Goal: Information Seeking & Learning: Learn about a topic

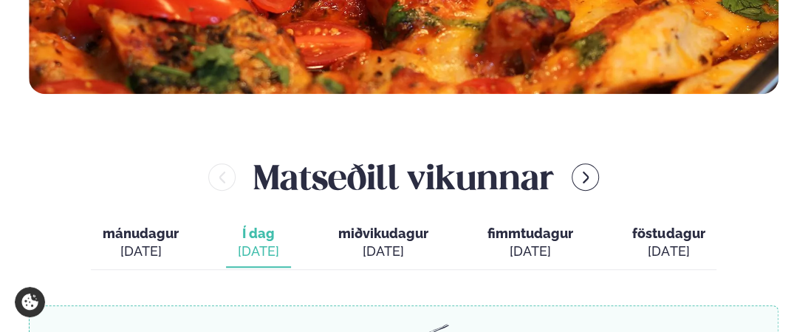
scroll to position [591, 0]
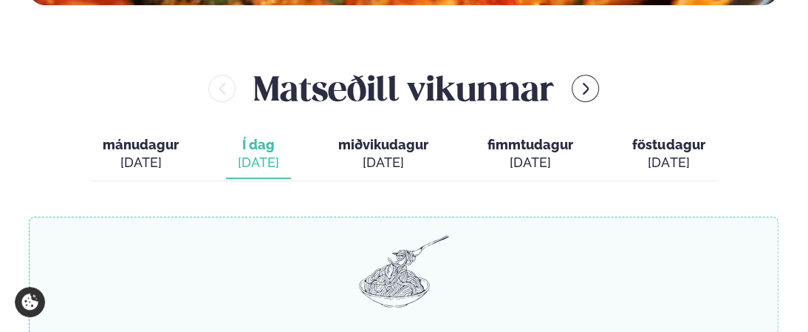
click at [541, 147] on span "fimmtudagur" at bounding box center [530, 145] width 86 height 16
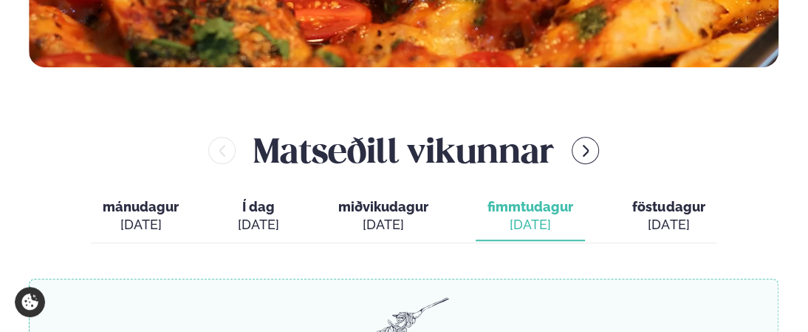
scroll to position [517, 0]
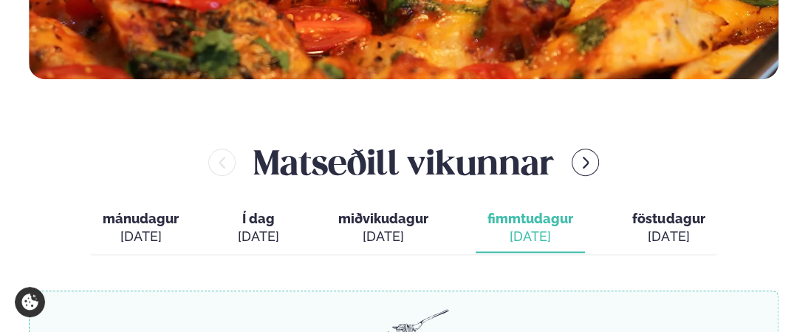
click at [536, 246] on button "fimmtudagur fim. [DATE]" at bounding box center [530, 228] width 109 height 49
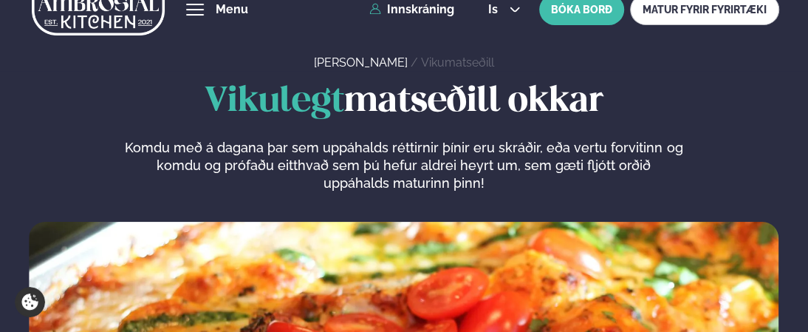
scroll to position [0, 0]
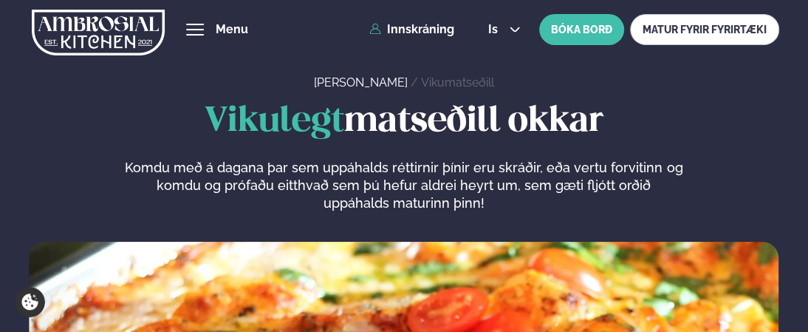
click at [83, 37] on img at bounding box center [98, 32] width 133 height 61
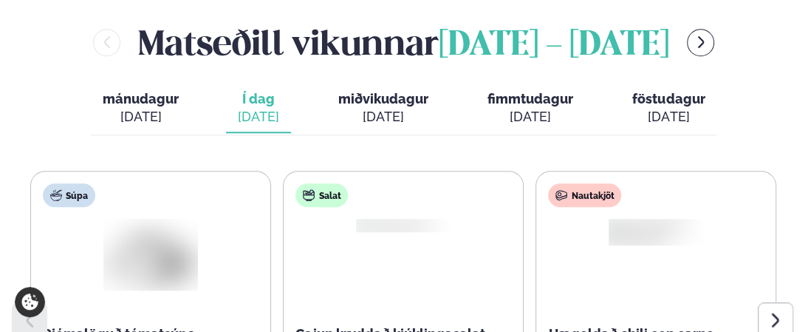
scroll to position [665, 0]
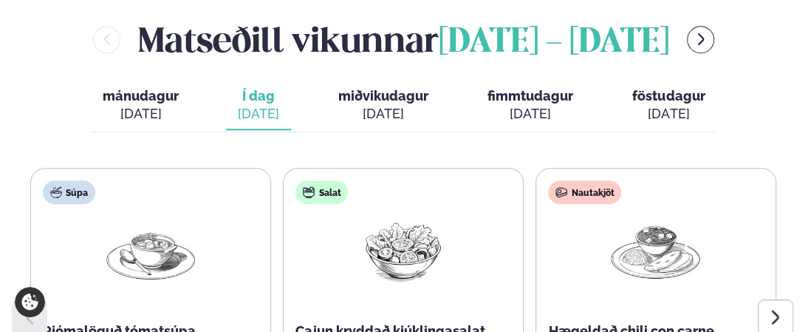
click at [529, 105] on div "[DATE]" at bounding box center [530, 114] width 86 height 18
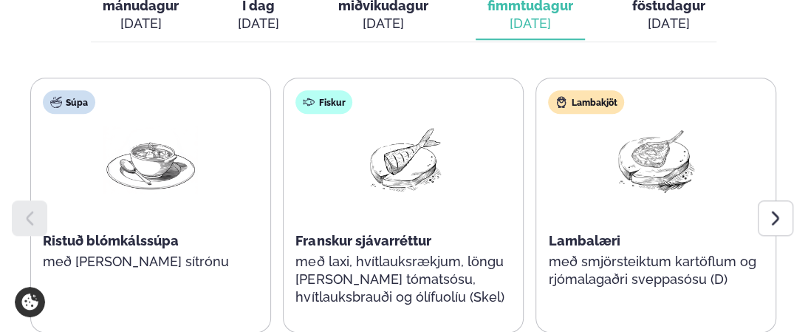
scroll to position [812, 0]
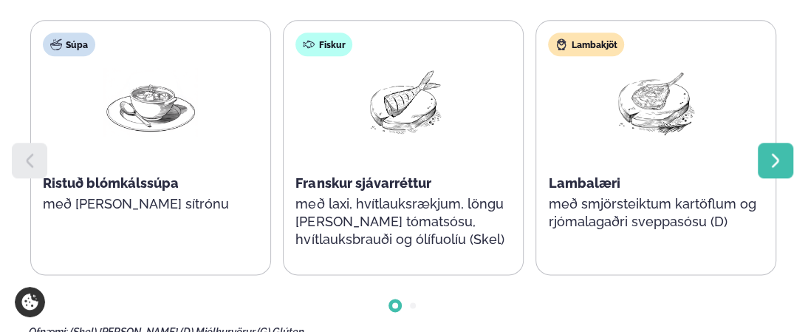
click at [786, 143] on div at bounding box center [775, 160] width 35 height 35
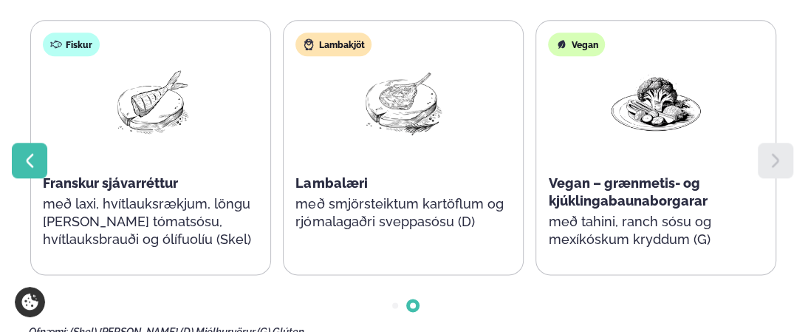
click at [30, 151] on icon at bounding box center [30, 160] width 18 height 18
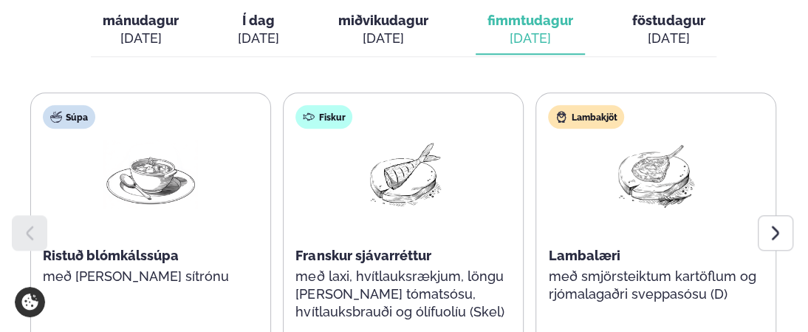
scroll to position [665, 0]
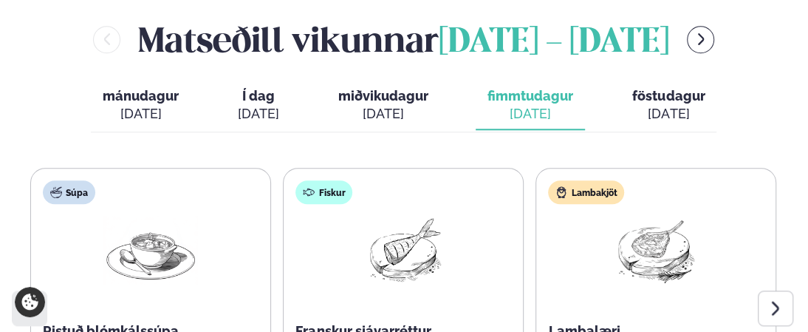
click at [378, 88] on span "miðvikudagur" at bounding box center [383, 96] width 90 height 16
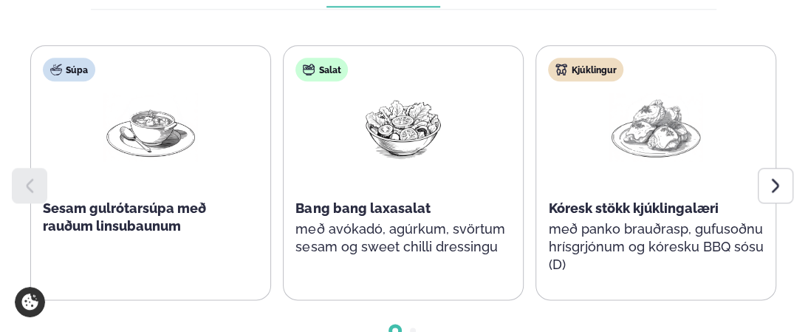
scroll to position [812, 0]
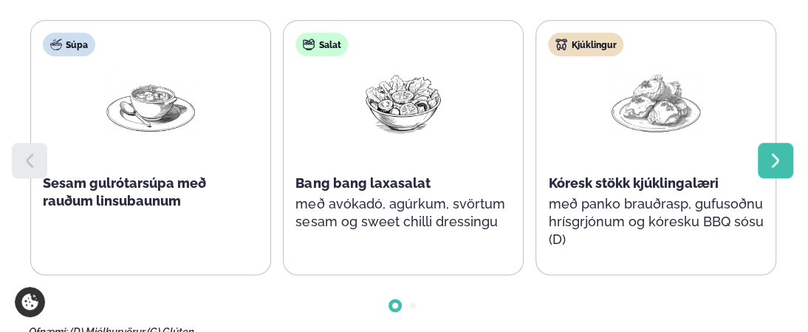
click at [769, 151] on icon at bounding box center [775, 160] width 18 height 18
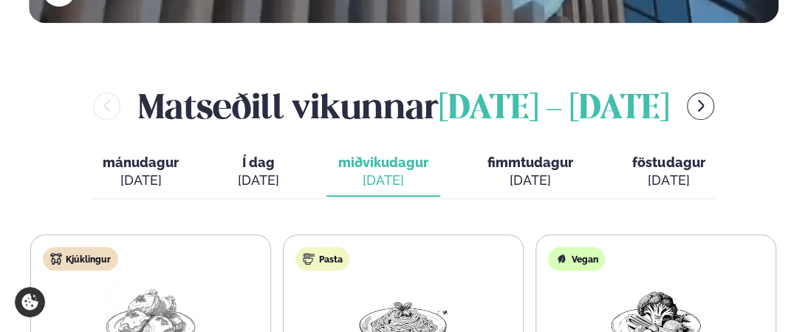
scroll to position [591, 0]
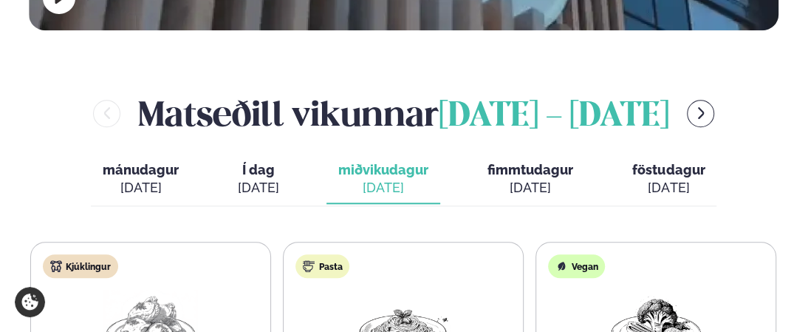
click at [251, 161] on span "Í dag" at bounding box center [258, 170] width 41 height 18
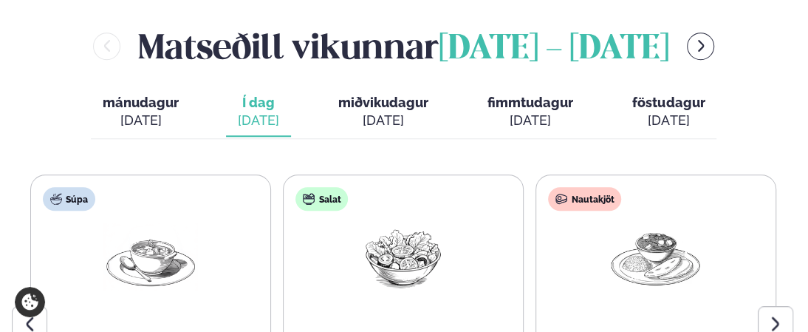
scroll to position [738, 0]
